Goal: Information Seeking & Learning: Learn about a topic

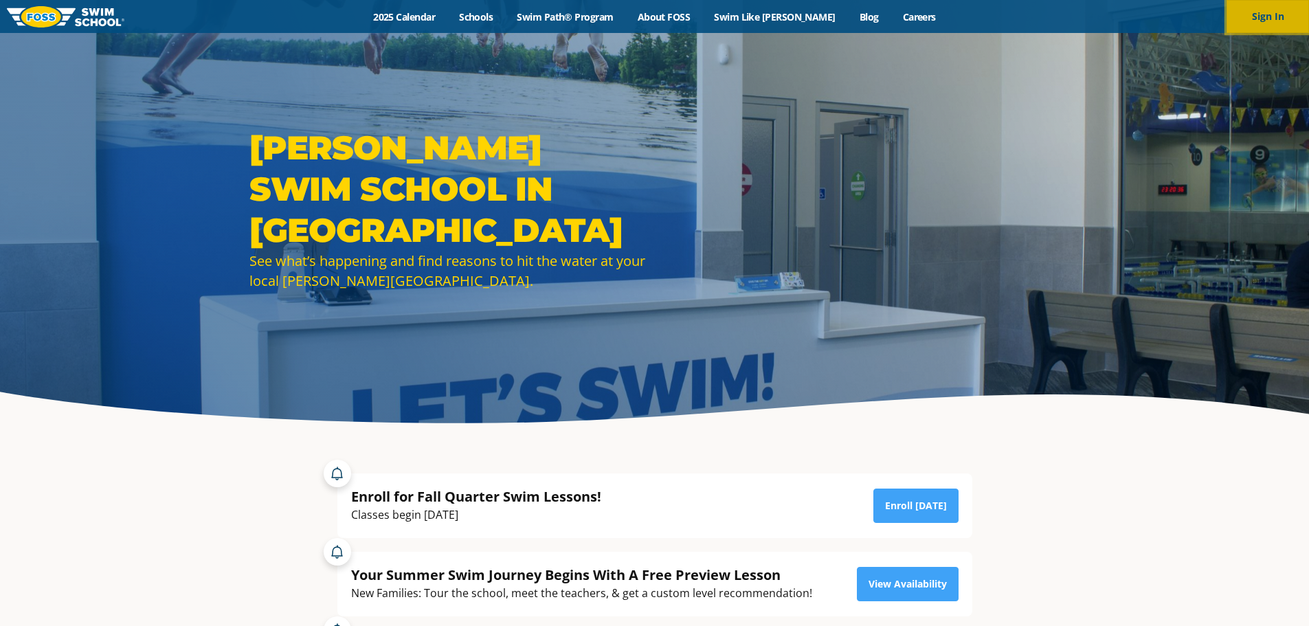
click at [1270, 22] on button "Sign In" at bounding box center [1268, 16] width 82 height 33
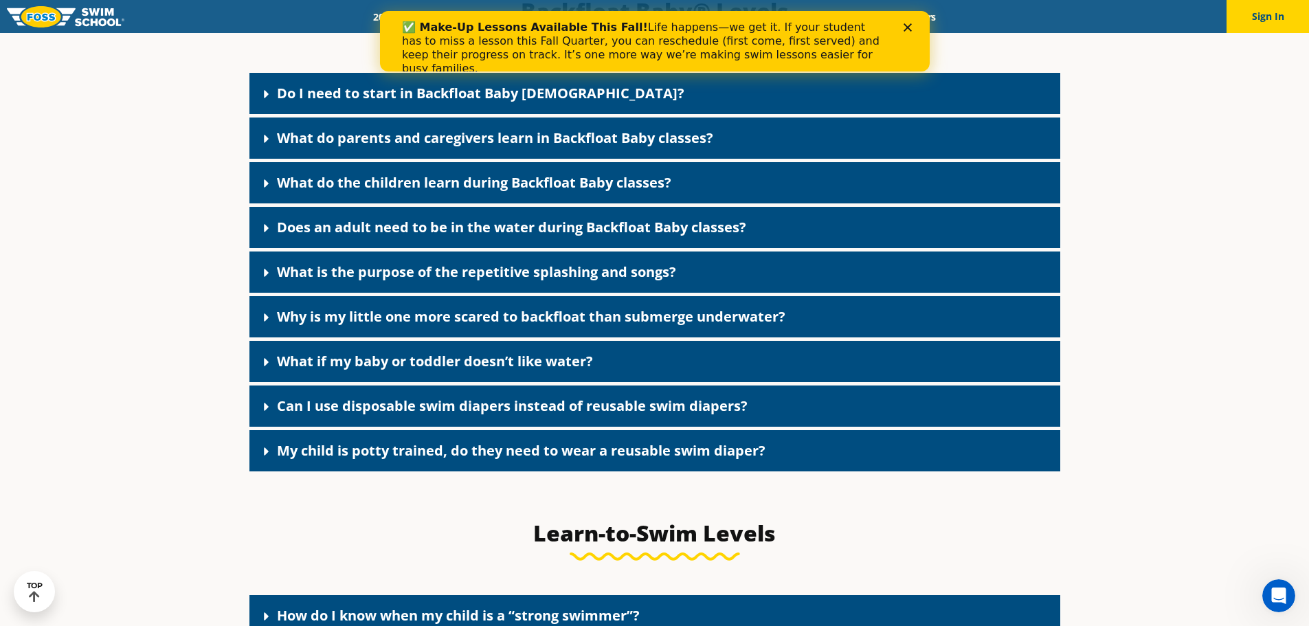
scroll to position [3092, 0]
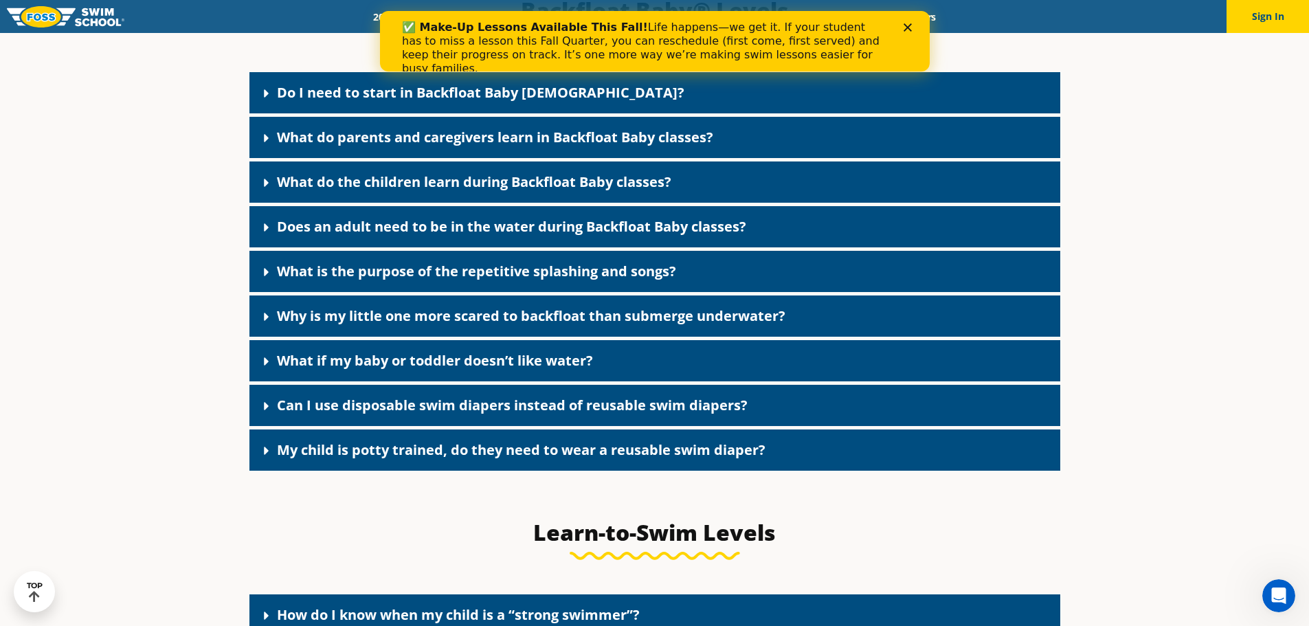
click at [388, 102] on link "Do I need to start in Backfloat Baby 1?" at bounding box center [481, 92] width 408 height 19
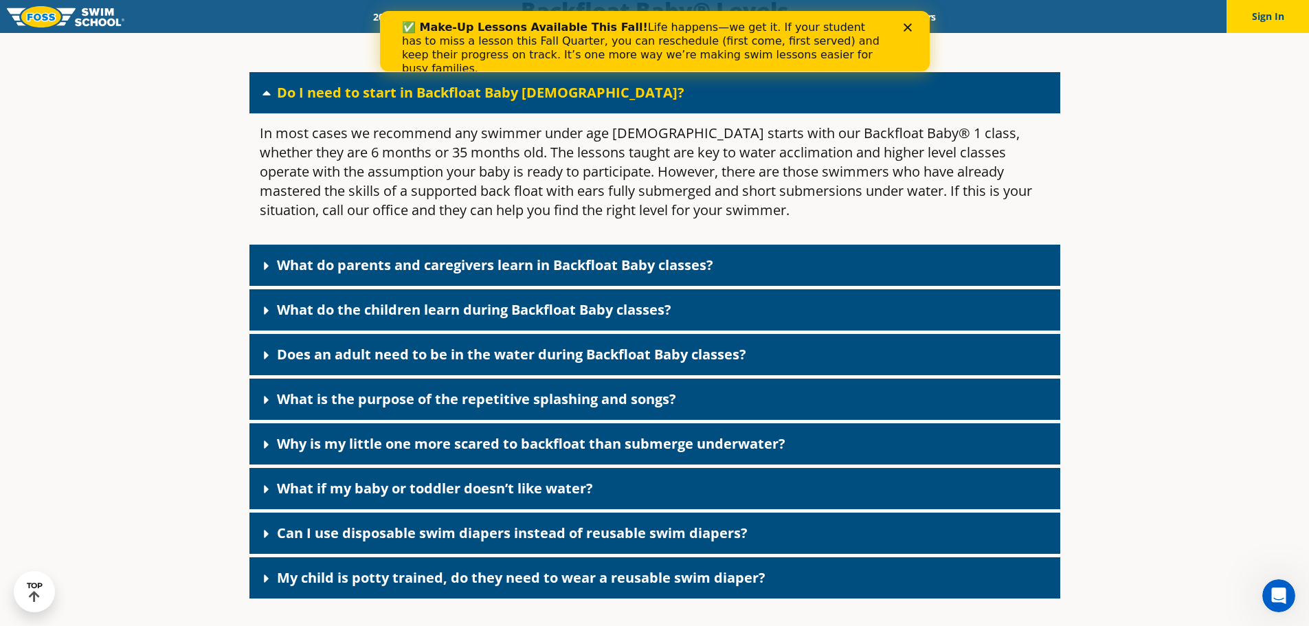
click at [703, 274] on link "What do parents and caregivers learn in Backfloat Baby classes?" at bounding box center [495, 265] width 436 height 19
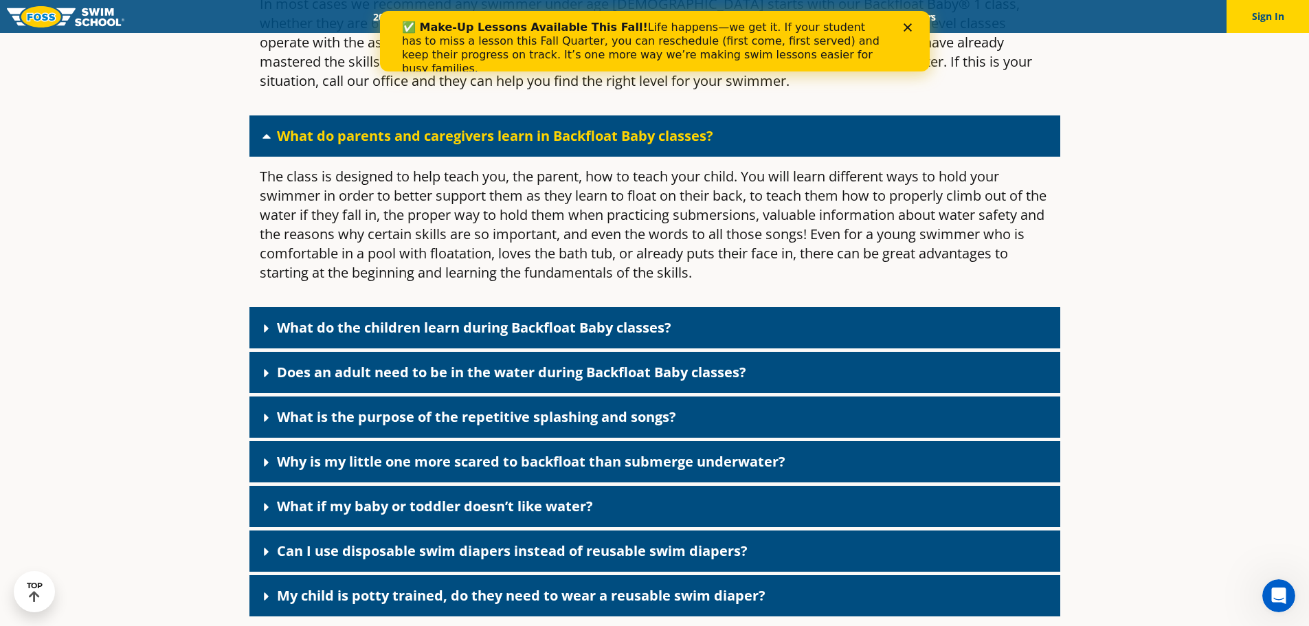
scroll to position [3229, 0]
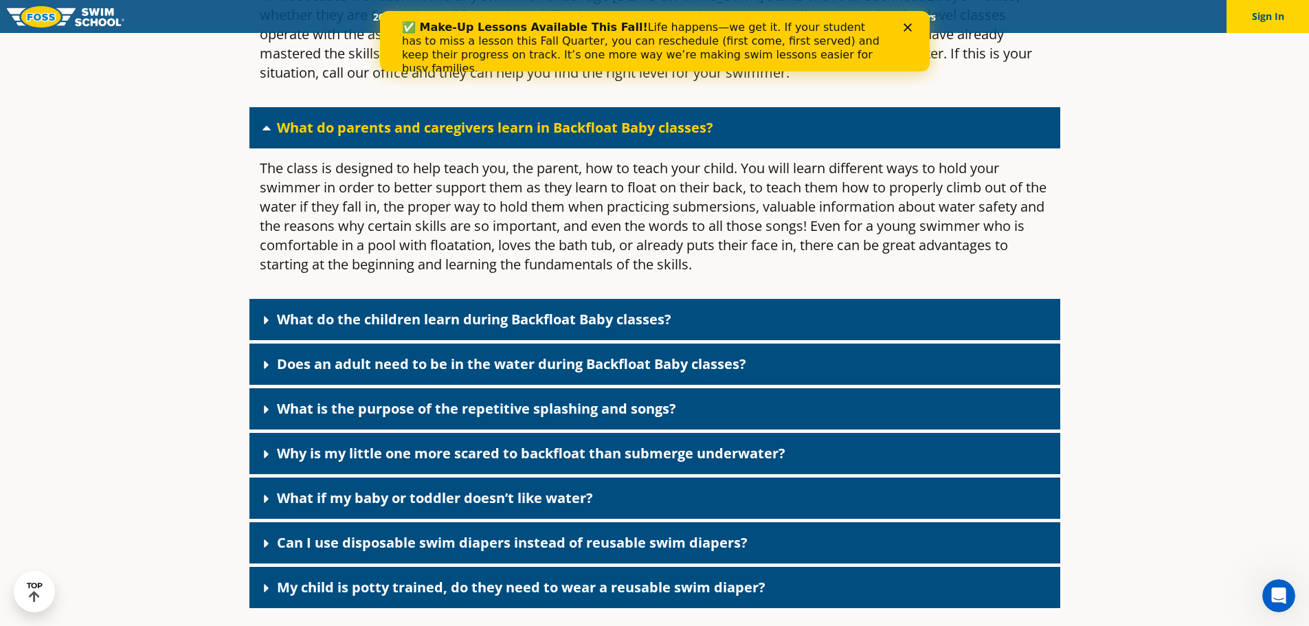
click at [523, 329] on link "What do the children learn during Backfloat Baby classes?" at bounding box center [474, 319] width 395 height 19
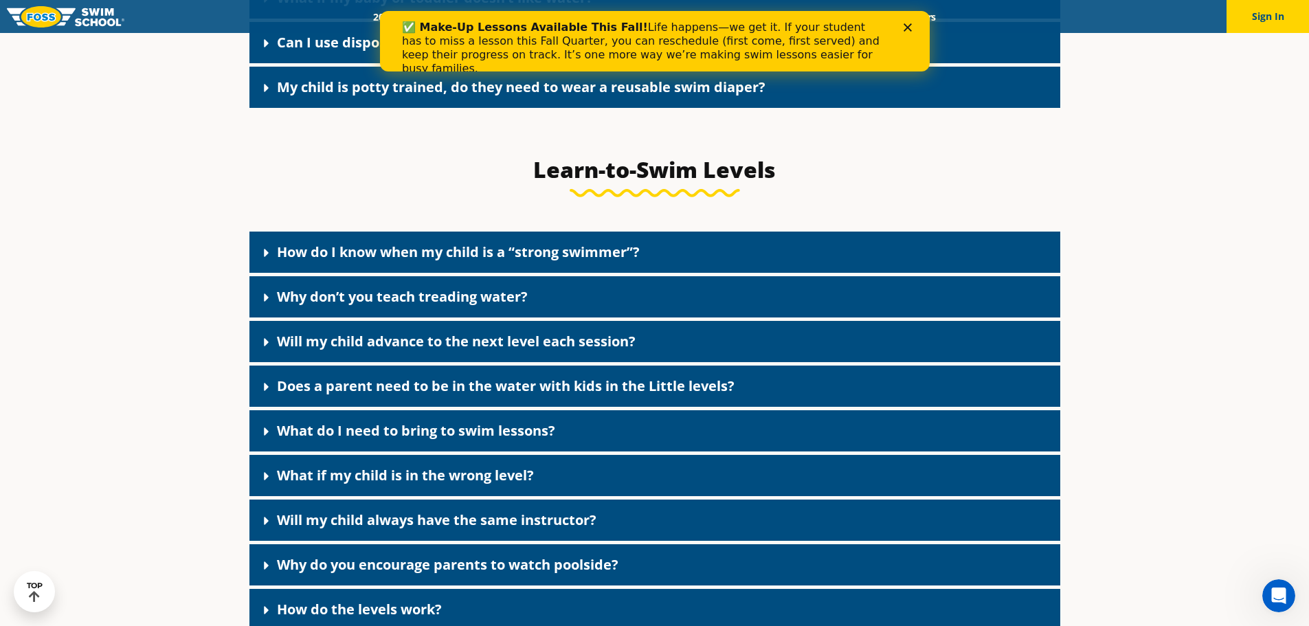
scroll to position [4191, 0]
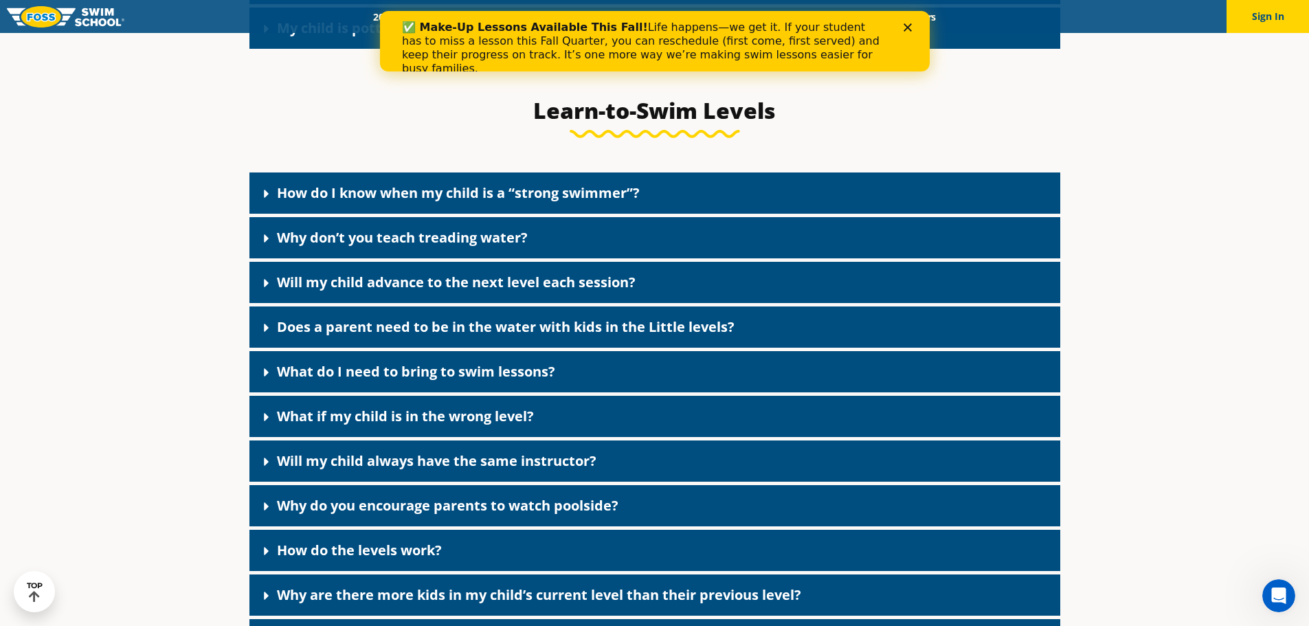
click at [433, 247] on link "Why don’t you teach treading water?" at bounding box center [402, 237] width 251 height 19
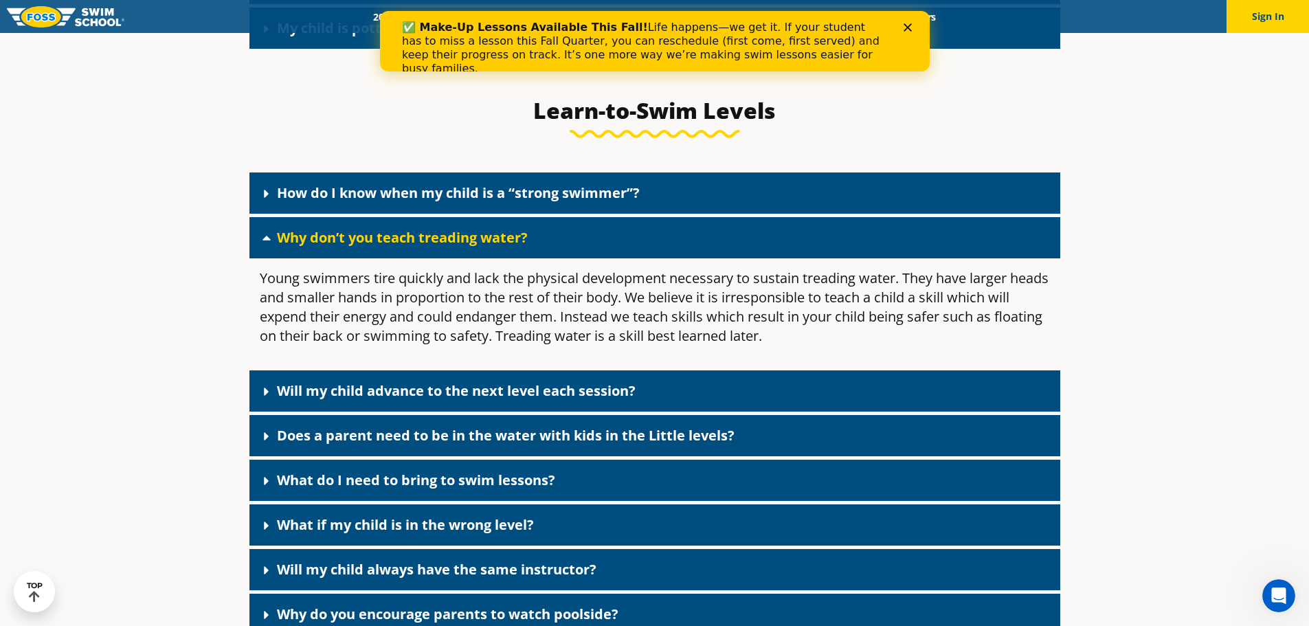
click at [549, 258] on div "Why don’t you teach treading water?" at bounding box center [655, 237] width 811 height 41
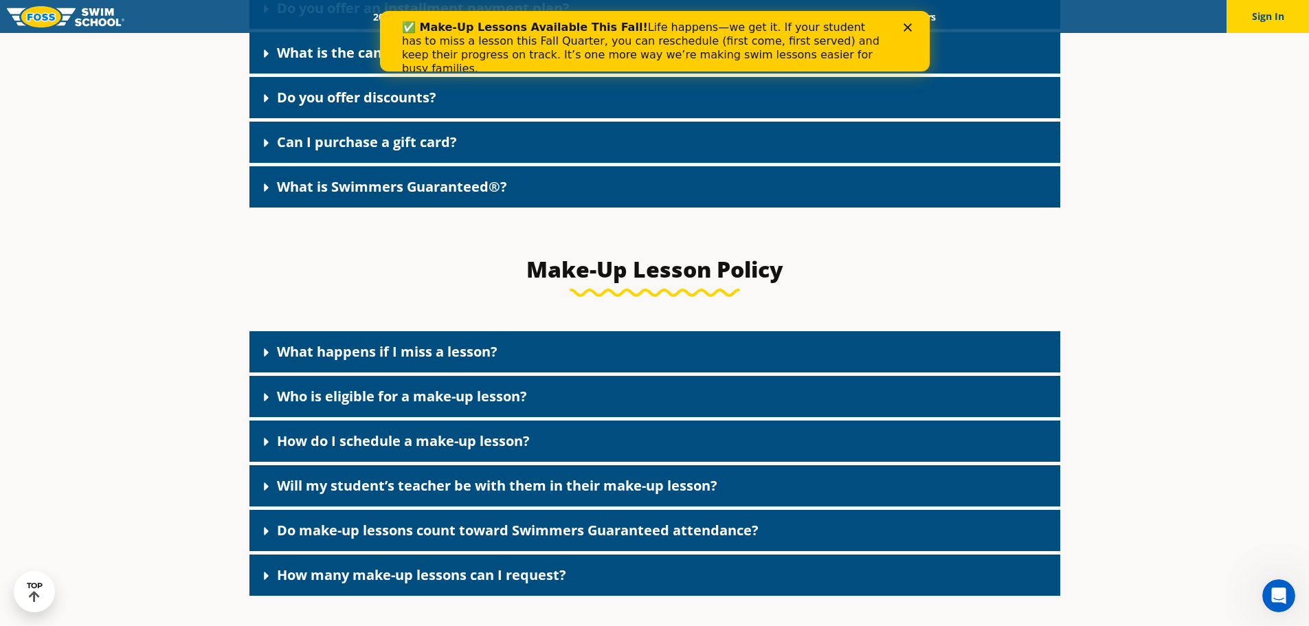
scroll to position [1511, 0]
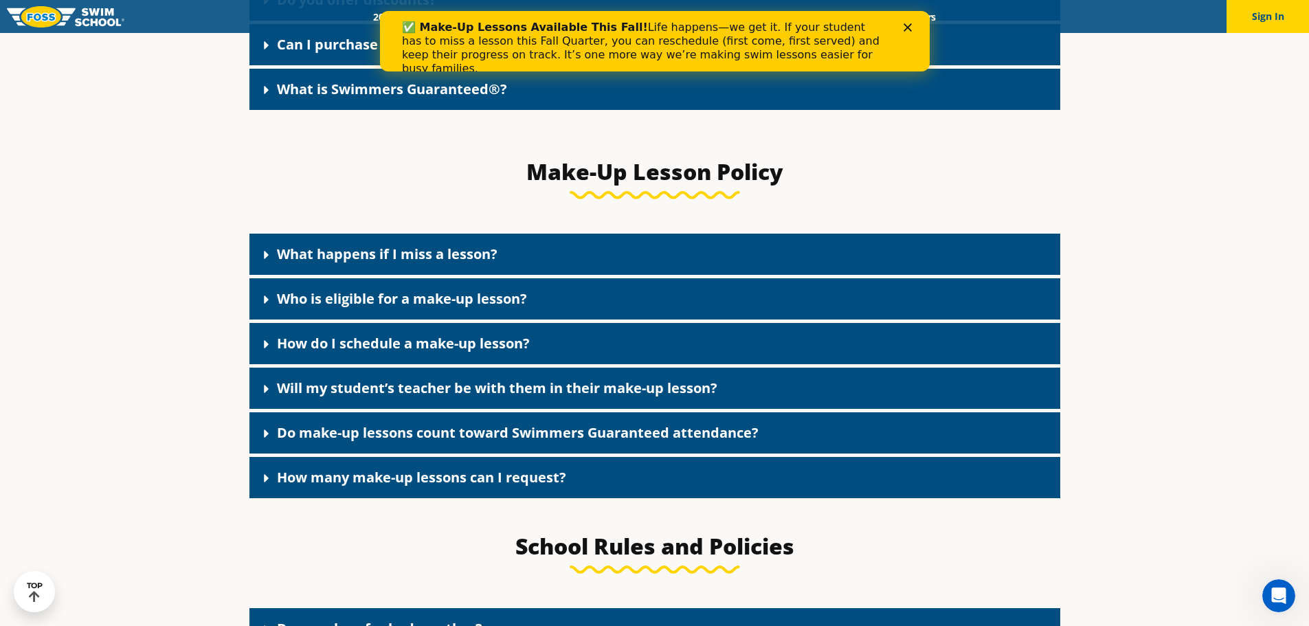
click at [443, 263] on link "What happens if I miss a lesson?" at bounding box center [387, 254] width 221 height 19
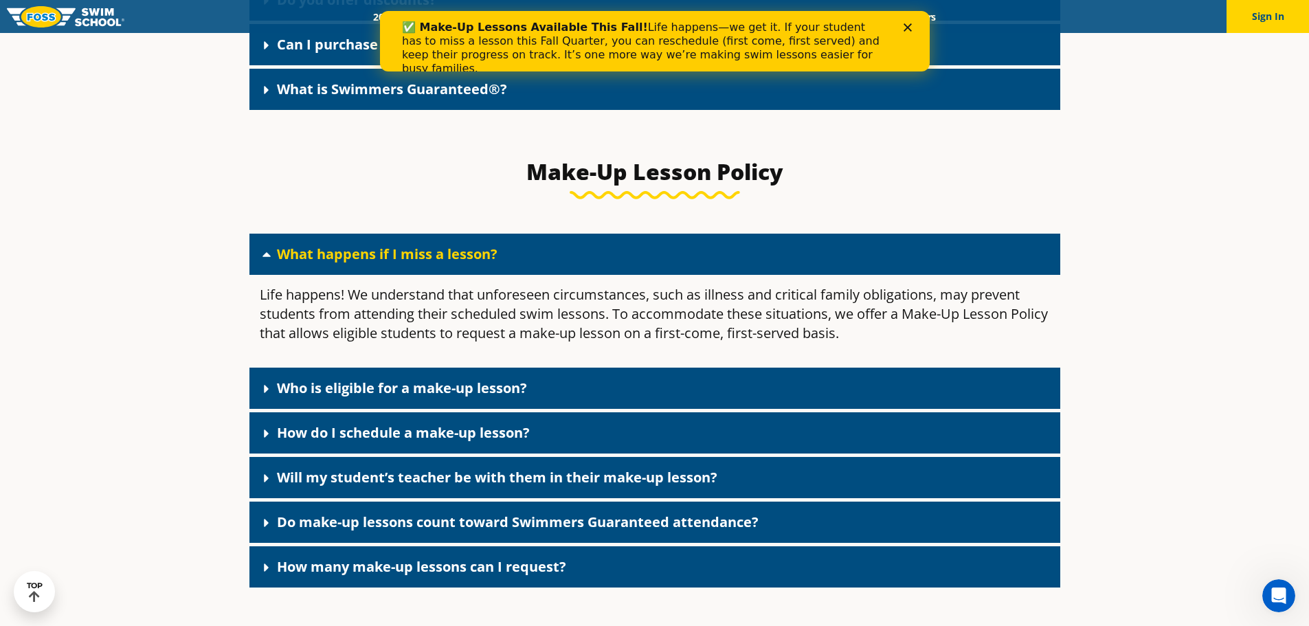
click at [389, 395] on link "Who is eligible for a make-up lesson?" at bounding box center [402, 388] width 250 height 19
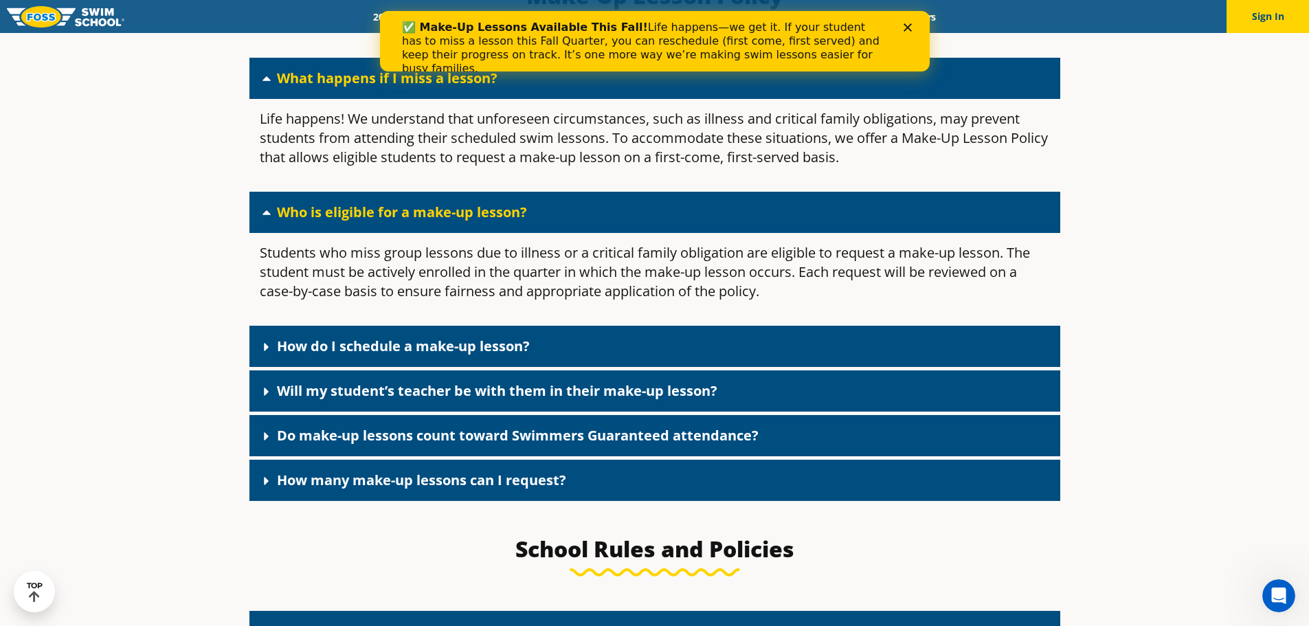
scroll to position [1717, 0]
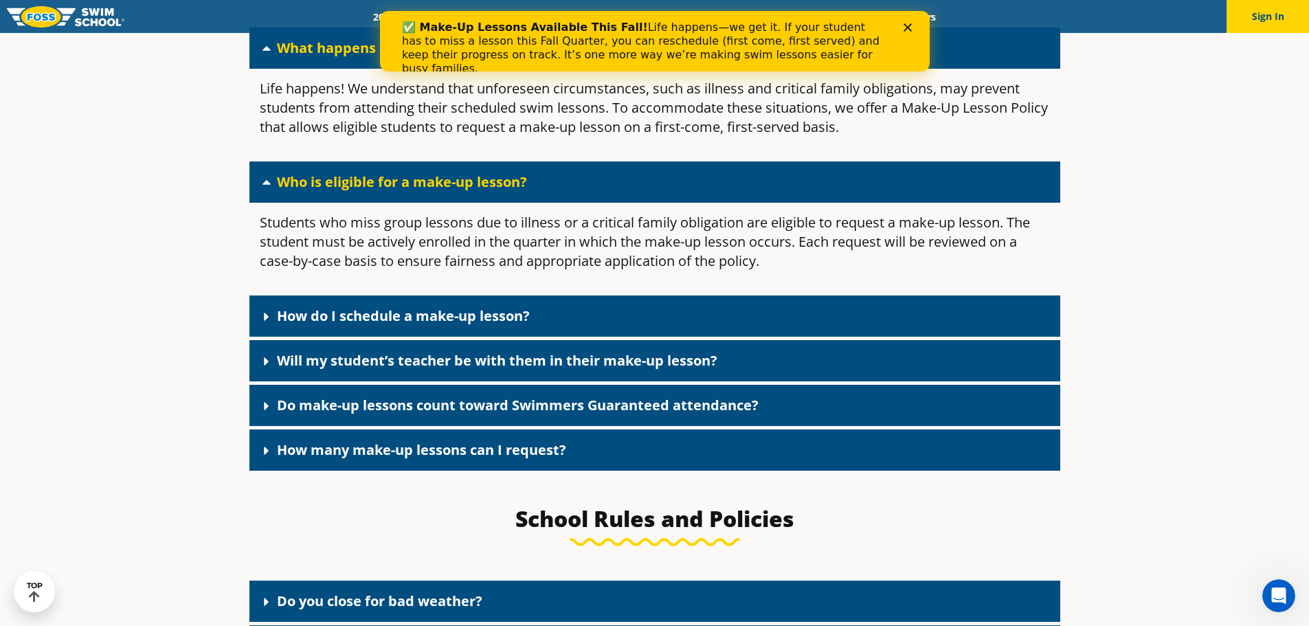
click at [461, 318] on link "How do I schedule a make-up lesson?" at bounding box center [403, 316] width 253 height 19
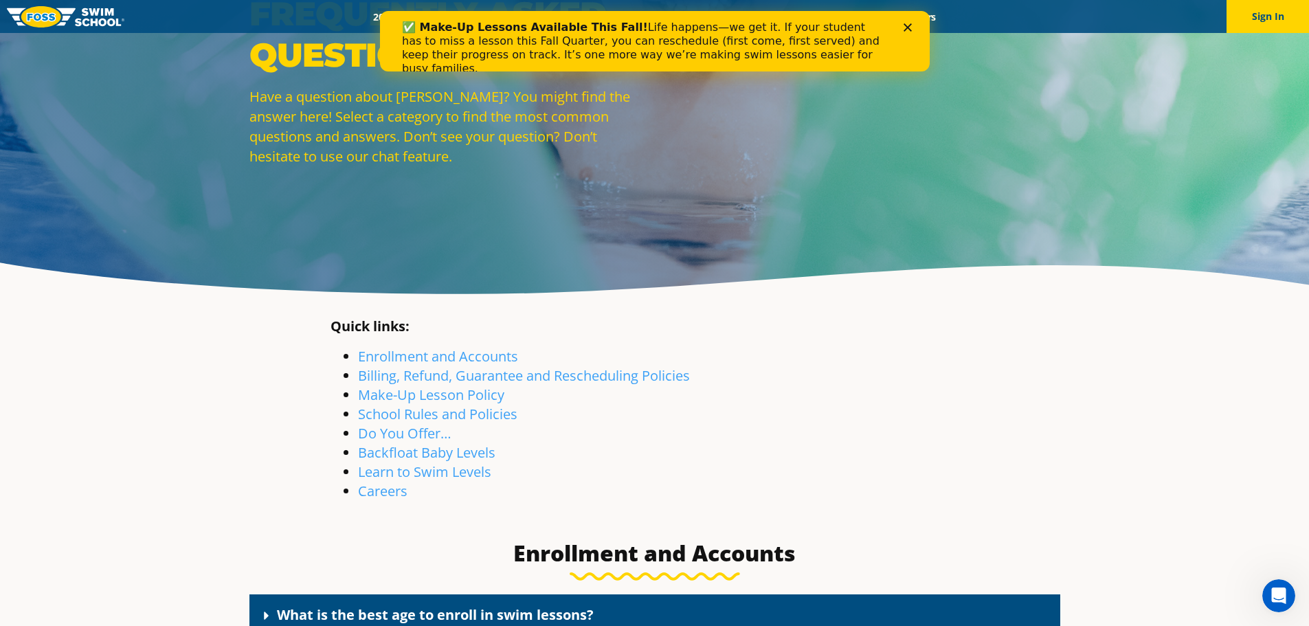
scroll to position [137, 0]
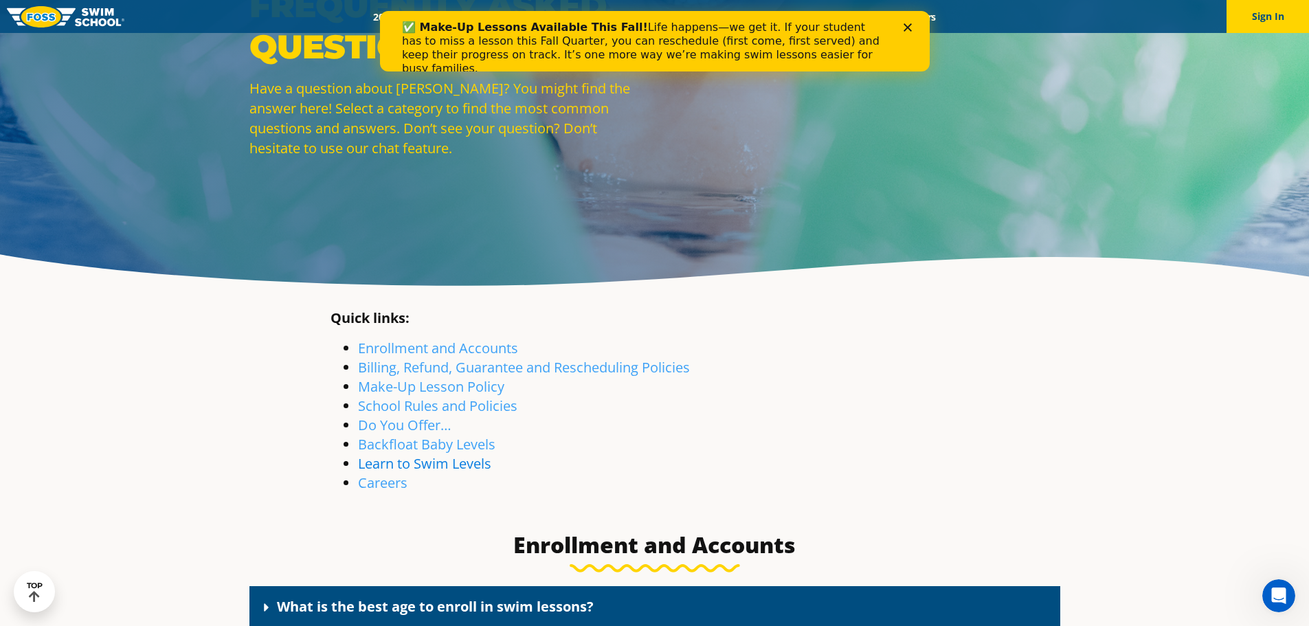
click at [395, 466] on link "Learn to Swim Levels" at bounding box center [424, 463] width 133 height 19
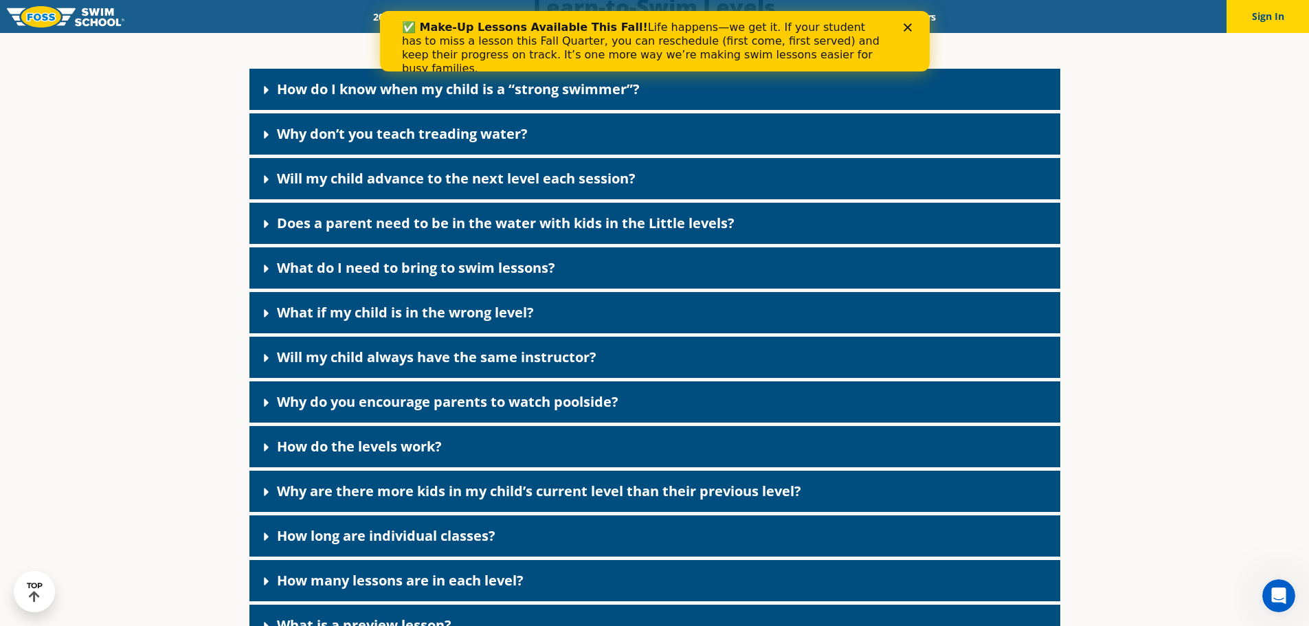
click at [593, 16] on div "✅ Make-Up Lessons Available This Fall! Life happens—we get it. If your student …" at bounding box center [654, 41] width 550 height 60
click at [903, 23] on icon "Close" at bounding box center [907, 27] width 8 height 8
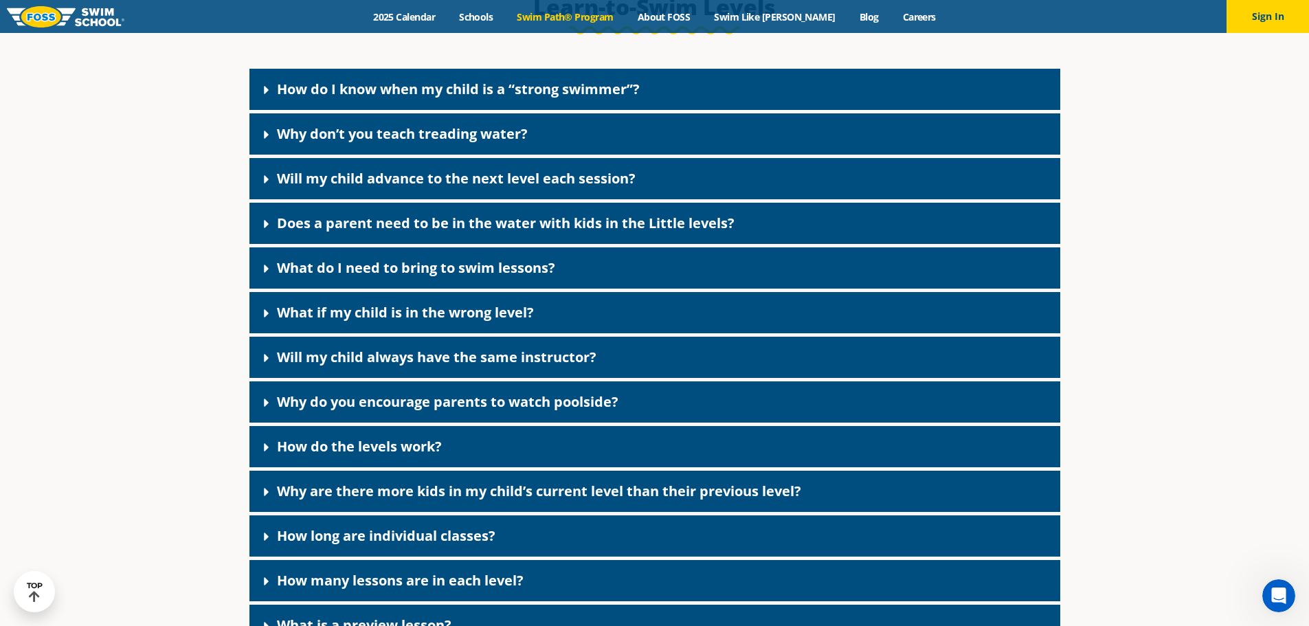
click at [590, 16] on link "Swim Path® Program" at bounding box center [565, 16] width 120 height 13
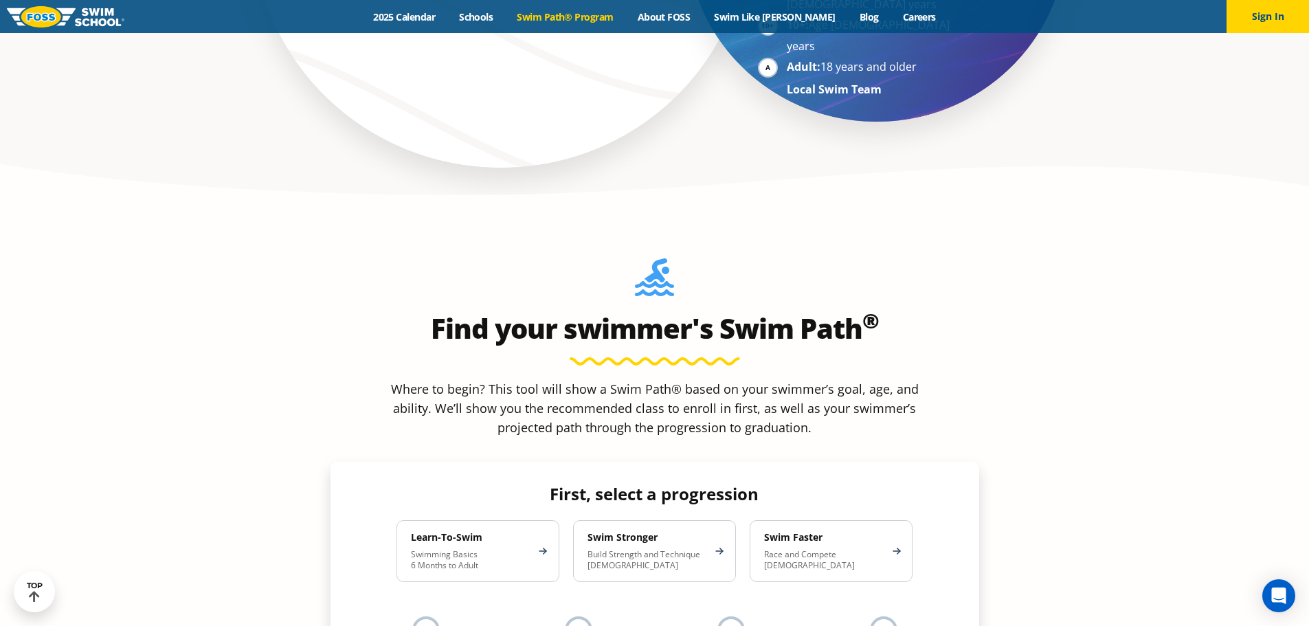
scroll to position [1237, 0]
